Goal: Information Seeking & Learning: Check status

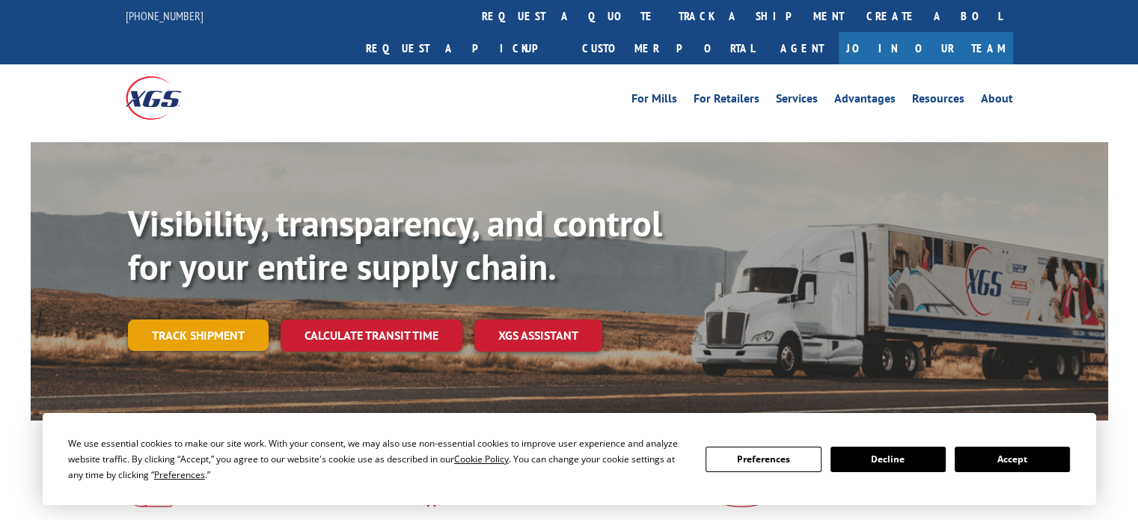
click at [248, 319] on link "Track shipment" at bounding box center [198, 334] width 141 height 31
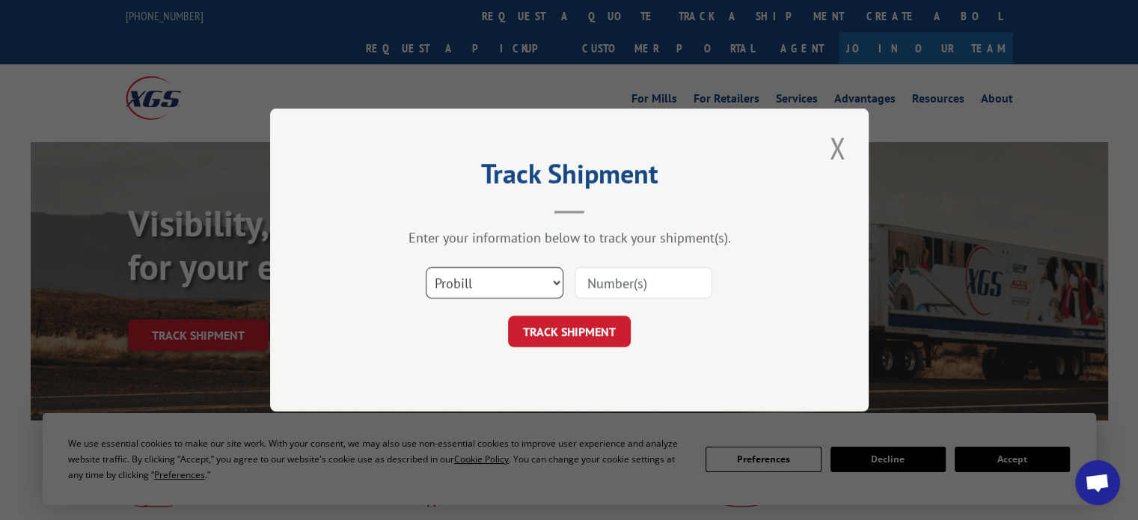
click at [529, 278] on select "Select category... Probill BOL PO" at bounding box center [495, 282] width 138 height 31
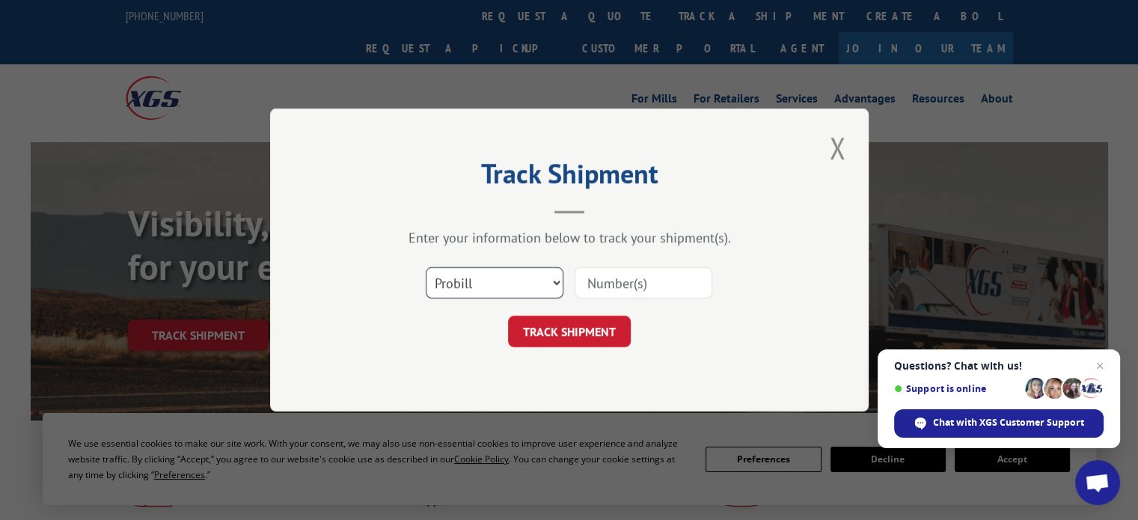
select select "po"
click at [426, 267] on select "Select category... Probill BOL PO" at bounding box center [495, 282] width 138 height 31
click at [669, 275] on input at bounding box center [643, 282] width 138 height 31
type input "21538"
click at [610, 323] on button "TRACK SHIPMENT" at bounding box center [569, 331] width 123 height 31
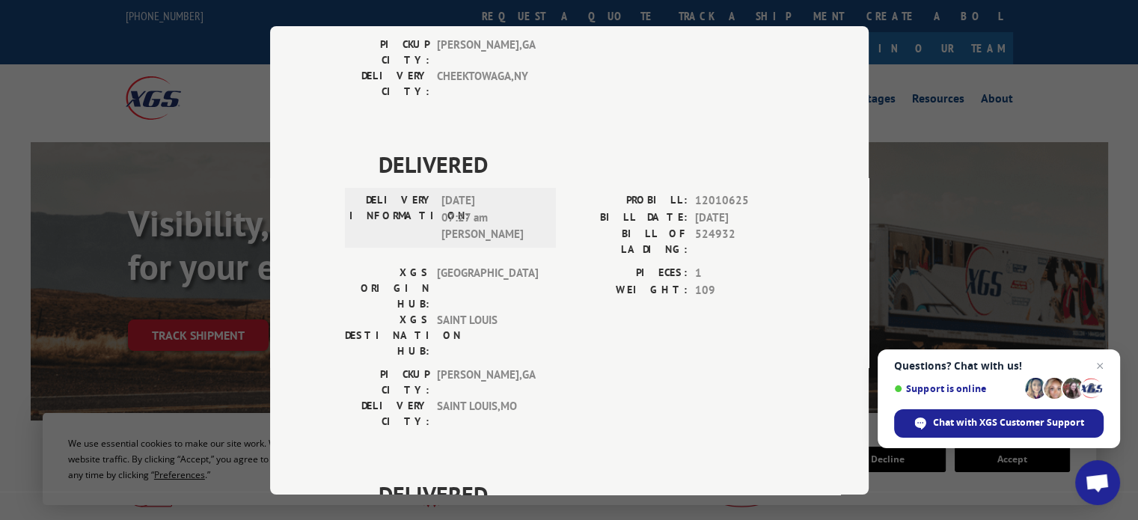
scroll to position [1122, 0]
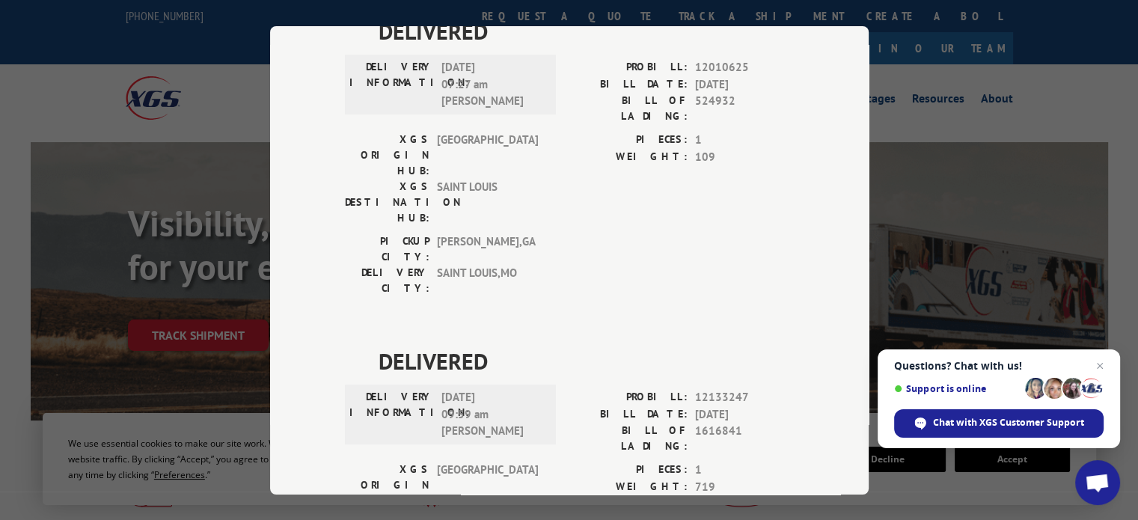
click at [917, 69] on div "Track Shipment DELIVERED DELIVERY INFORMATION: PROBILL: 10261715 BILL DATE: [DA…" at bounding box center [569, 260] width 1138 height 520
click at [892, 89] on div "Track Shipment DELIVERED DELIVERY INFORMATION: PROBILL: 10261715 BILL DATE: [DA…" at bounding box center [569, 260] width 1138 height 520
click at [28, 49] on div "Track Shipment DELIVERED DELIVERY INFORMATION: PROBILL: 10261715 BILL DATE: [DA…" at bounding box center [569, 260] width 1138 height 520
